Goal: Check status

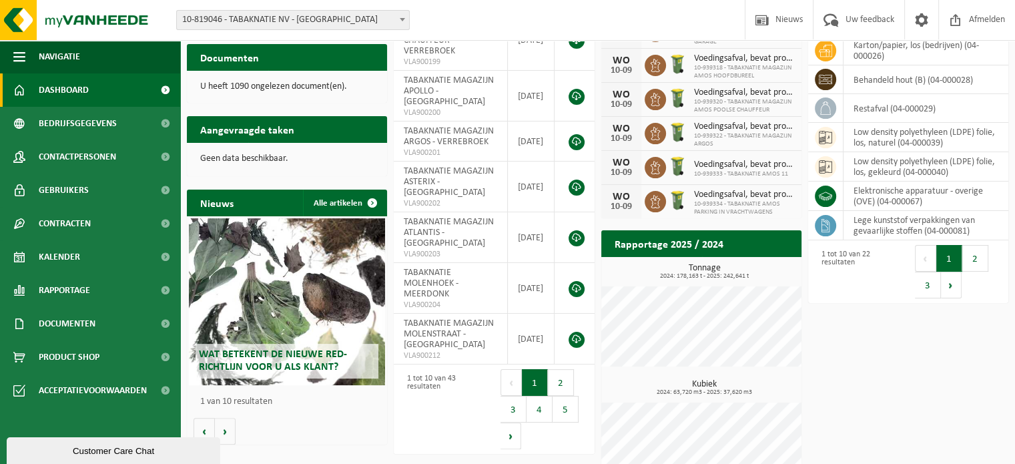
scroll to position [261, 0]
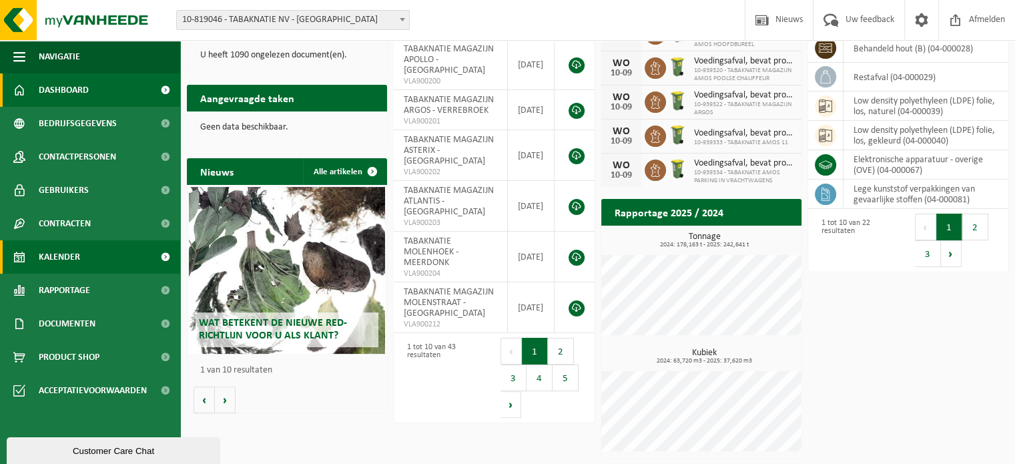
click at [80, 251] on link "Kalender" at bounding box center [90, 256] width 180 height 33
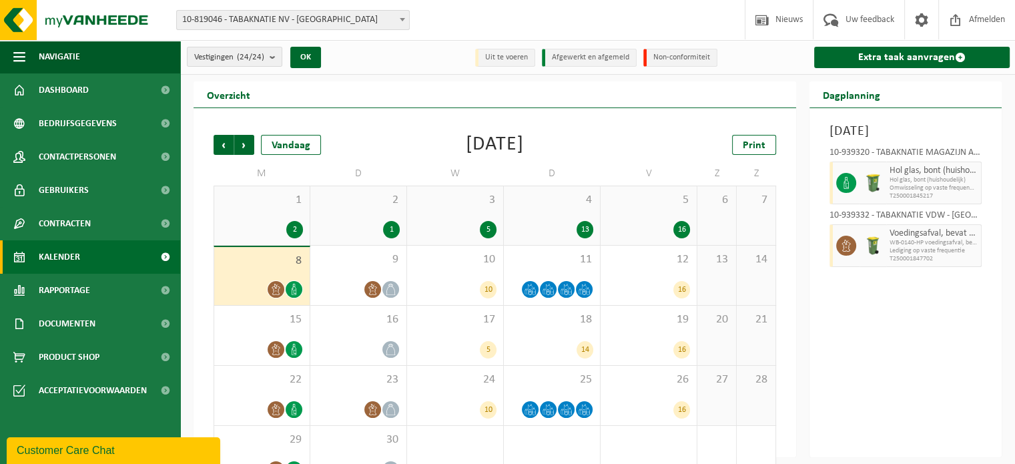
click at [664, 210] on div "5 16" at bounding box center [649, 215] width 96 height 59
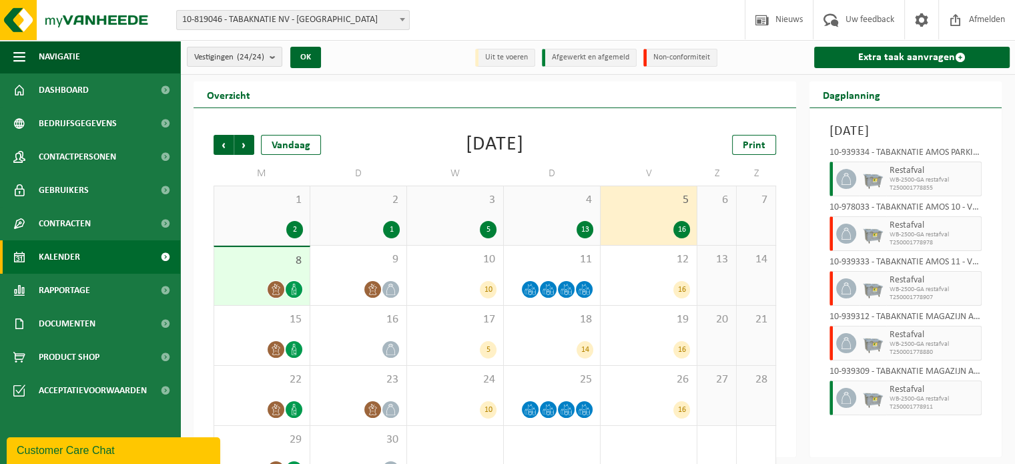
click at [876, 189] on img at bounding box center [873, 179] width 20 height 20
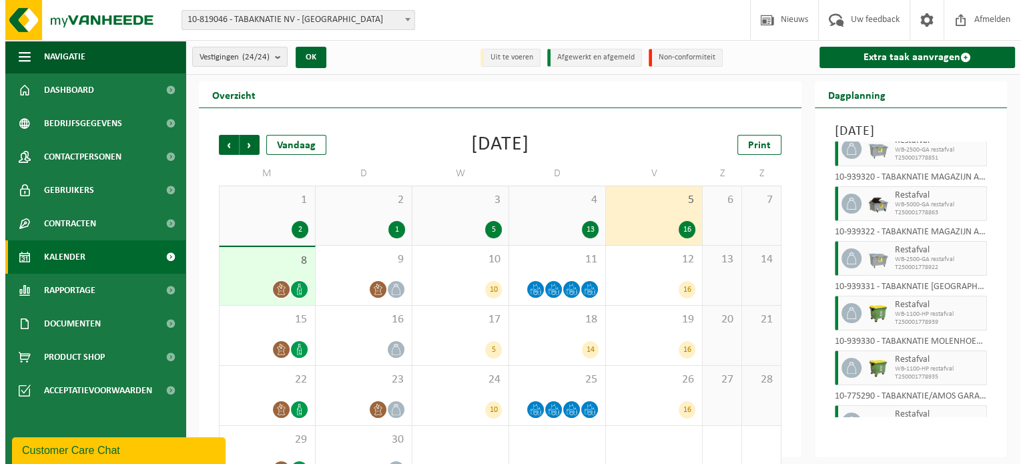
scroll to position [618, 0]
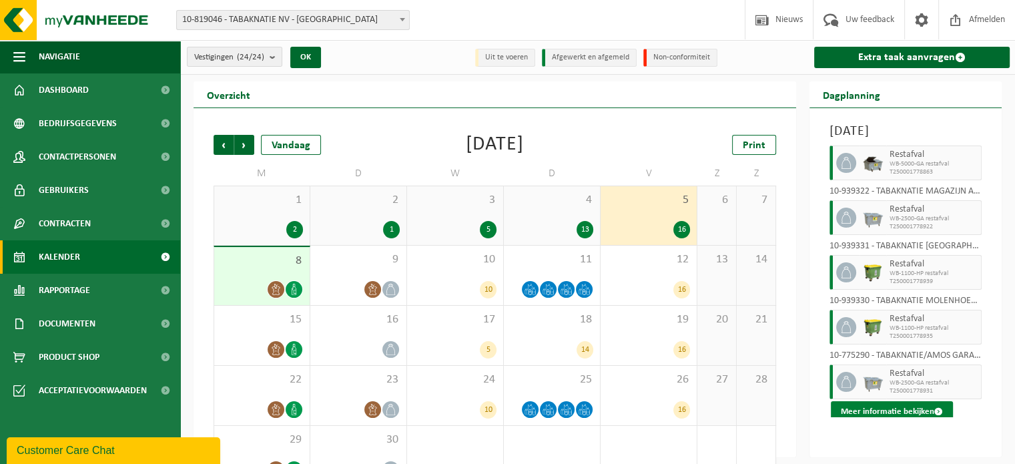
click at [909, 423] on button "Meer informatie bekijken" at bounding box center [892, 411] width 122 height 21
